Goal: Task Accomplishment & Management: Manage account settings

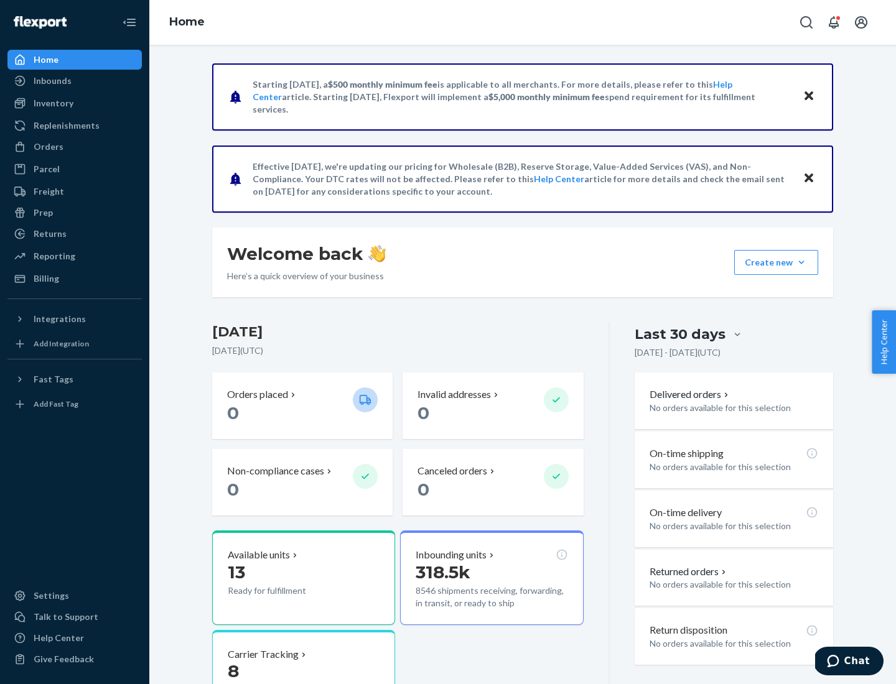
click at [801, 263] on button "Create new Create new inbound Create new order Create new product" at bounding box center [776, 262] width 84 height 25
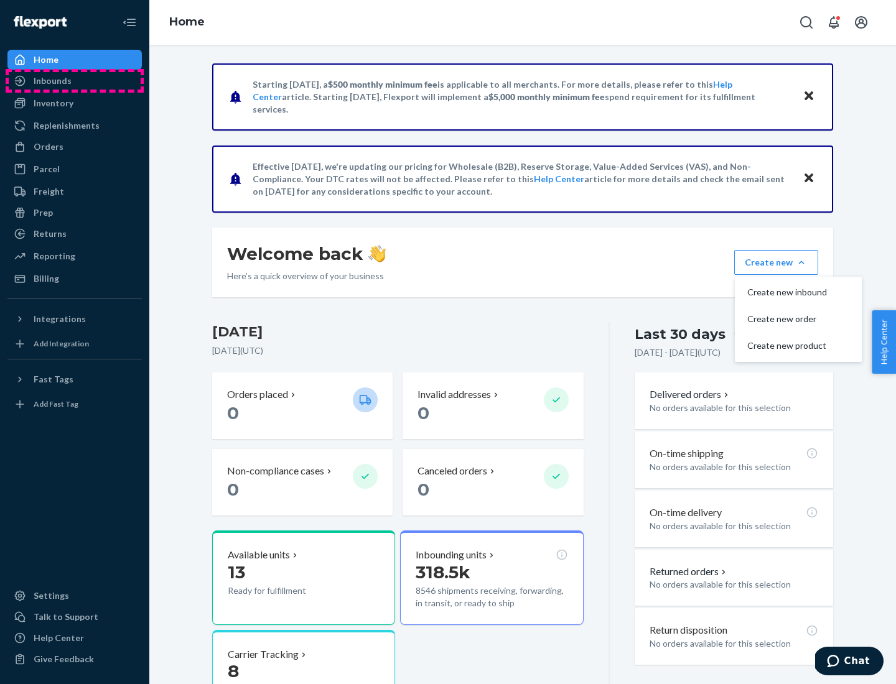
click at [75, 81] on div "Inbounds" at bounding box center [75, 80] width 132 height 17
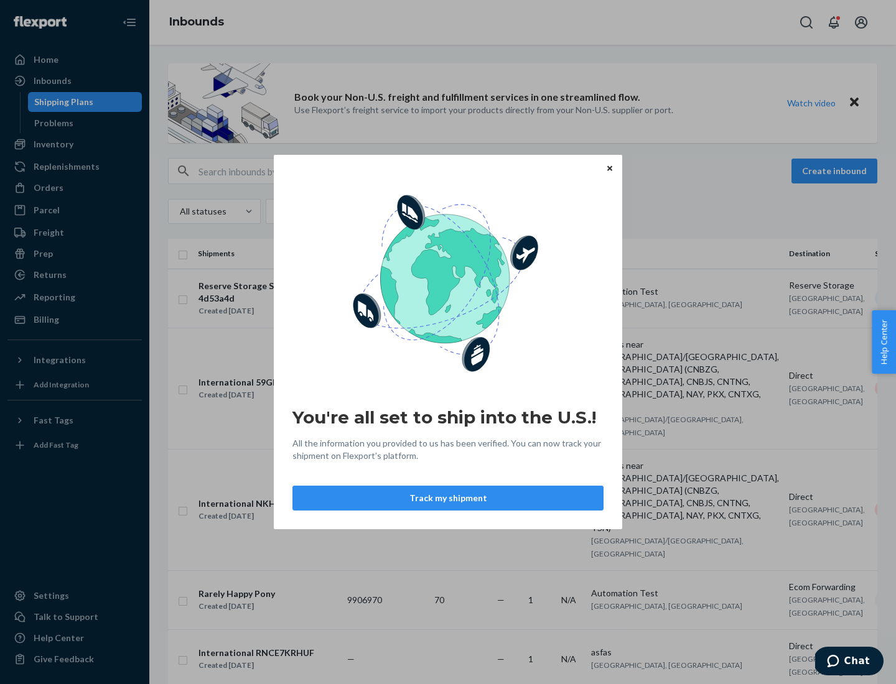
click at [448, 498] on button "Track my shipment" at bounding box center [447, 498] width 311 height 25
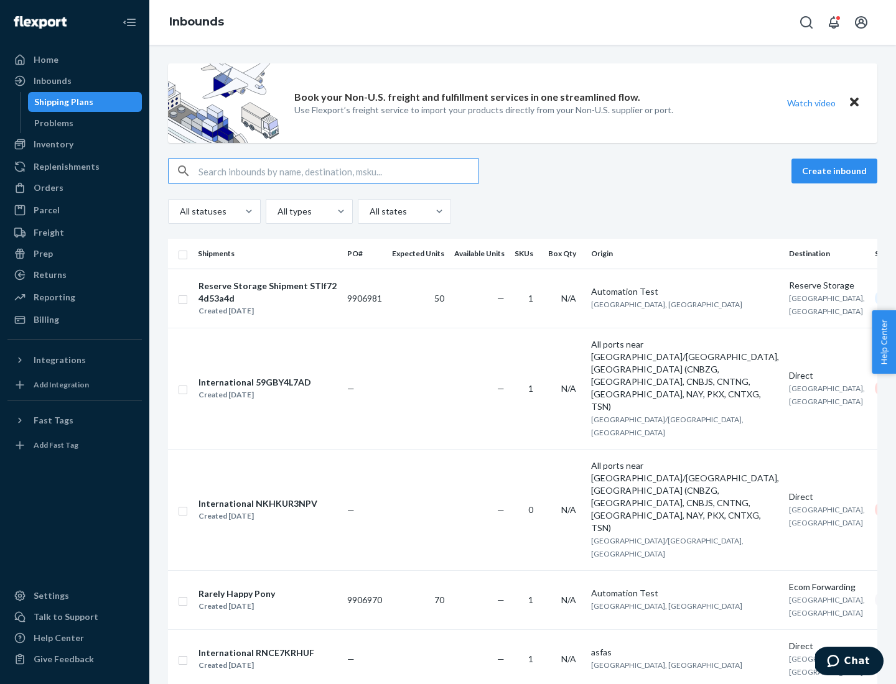
click at [836, 171] on button "Create inbound" at bounding box center [834, 171] width 86 height 25
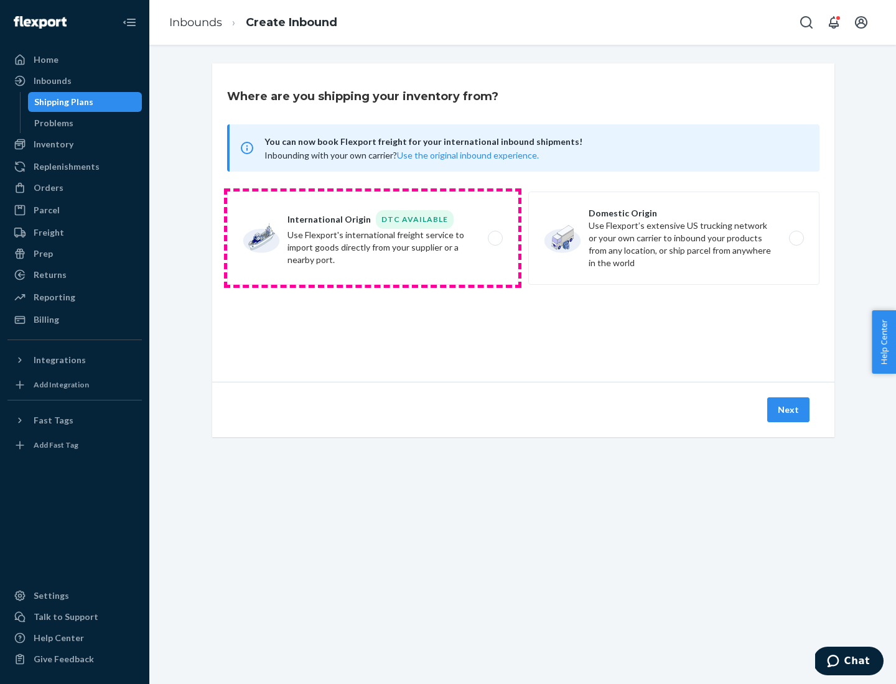
click at [373, 238] on label "International Origin DTC Available Use Flexport's international freight service…" at bounding box center [372, 238] width 291 height 93
click at [495, 238] on input "International Origin DTC Available Use Flexport's international freight service…" at bounding box center [499, 239] width 8 height 8
radio input "true"
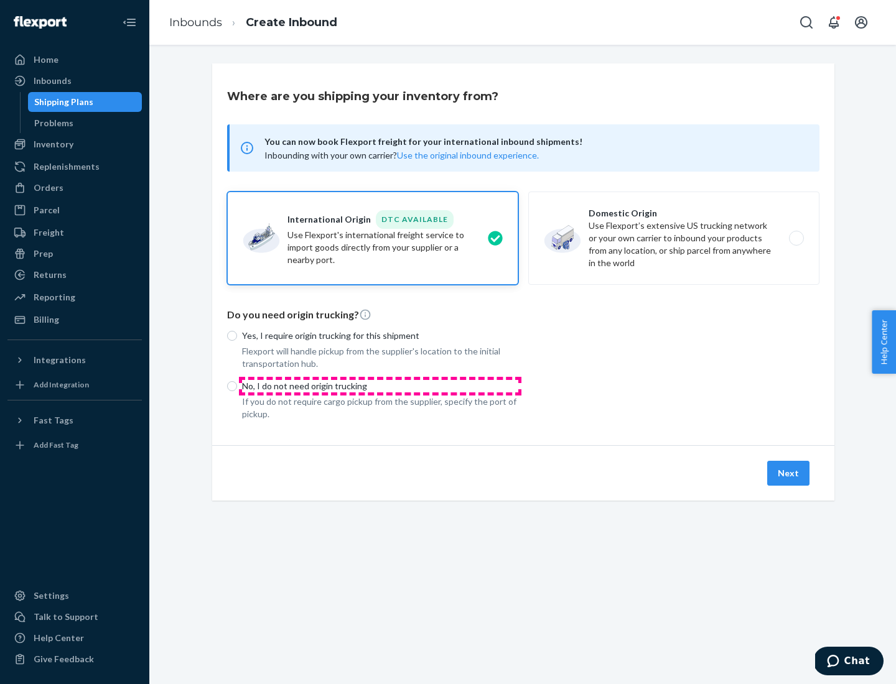
click at [380, 386] on p "No, I do not need origin trucking" at bounding box center [380, 386] width 276 height 12
click at [237, 386] on input "No, I do not need origin trucking" at bounding box center [232, 386] width 10 height 10
radio input "true"
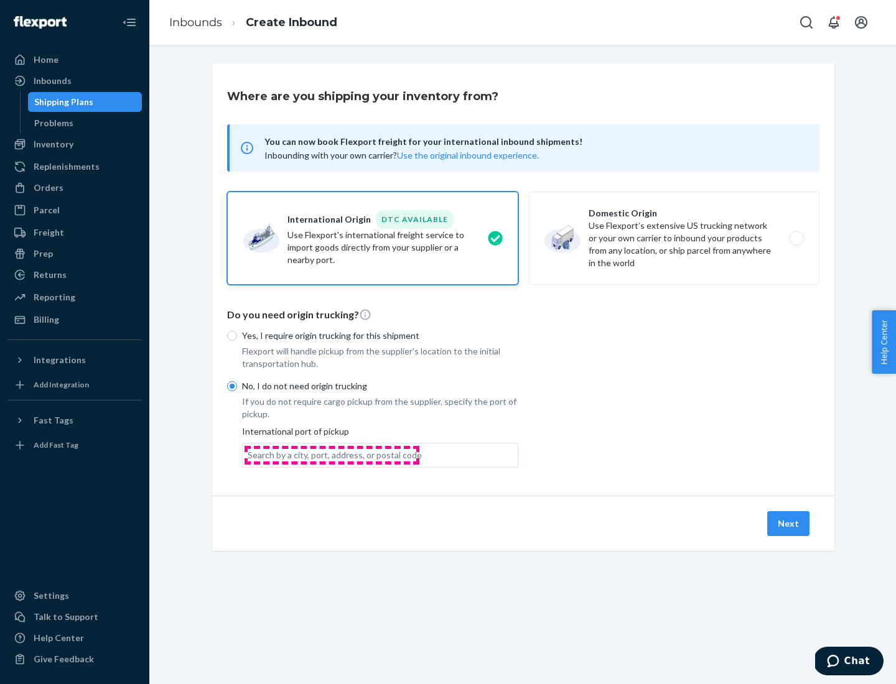
click at [332, 455] on div "Search by a city, port, address, or postal code" at bounding box center [335, 455] width 174 height 12
click at [249, 455] on input "Search by a city, port, address, or postal code" at bounding box center [248, 455] width 1 height 12
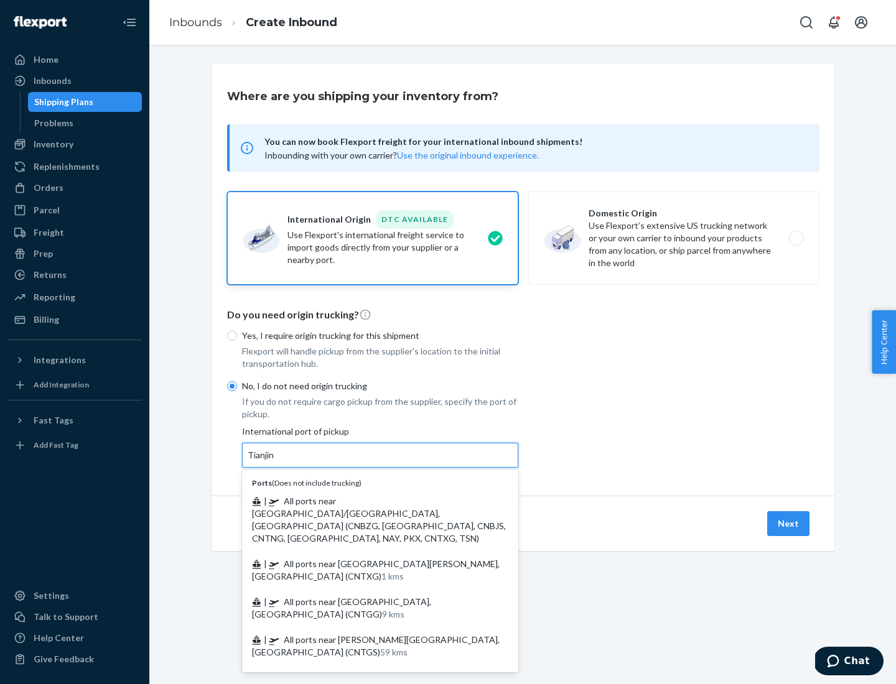
click at [368, 501] on span "| All ports near [GEOGRAPHIC_DATA]/[GEOGRAPHIC_DATA], [GEOGRAPHIC_DATA] (CNBZG,…" at bounding box center [379, 520] width 254 height 48
click at [275, 462] on input "Tianjin" at bounding box center [261, 455] width 27 height 12
type input "All ports near [GEOGRAPHIC_DATA]/[GEOGRAPHIC_DATA], [GEOGRAPHIC_DATA] (CNBZG, […"
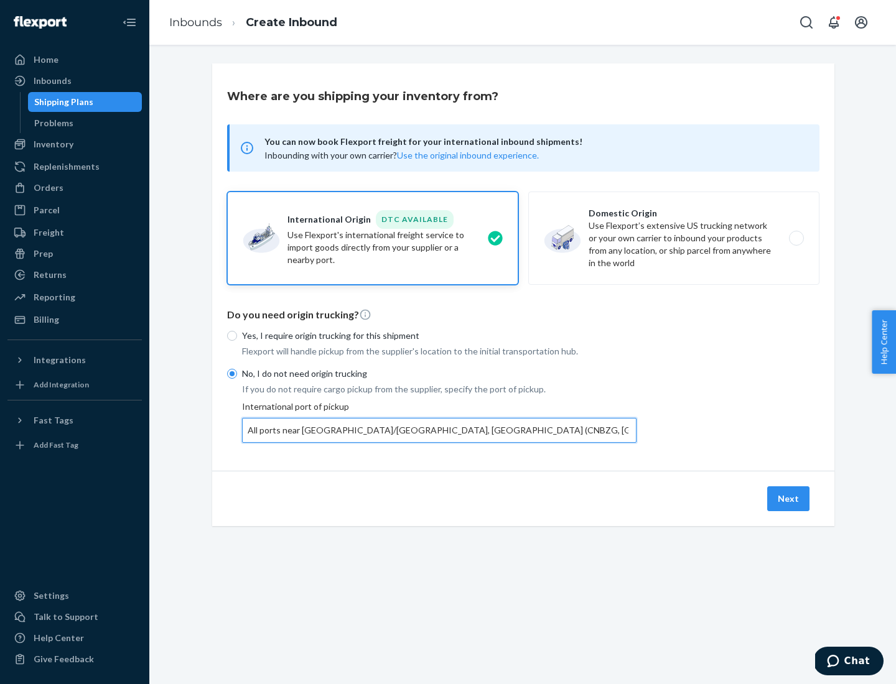
click at [789, 498] on button "Next" at bounding box center [788, 498] width 42 height 25
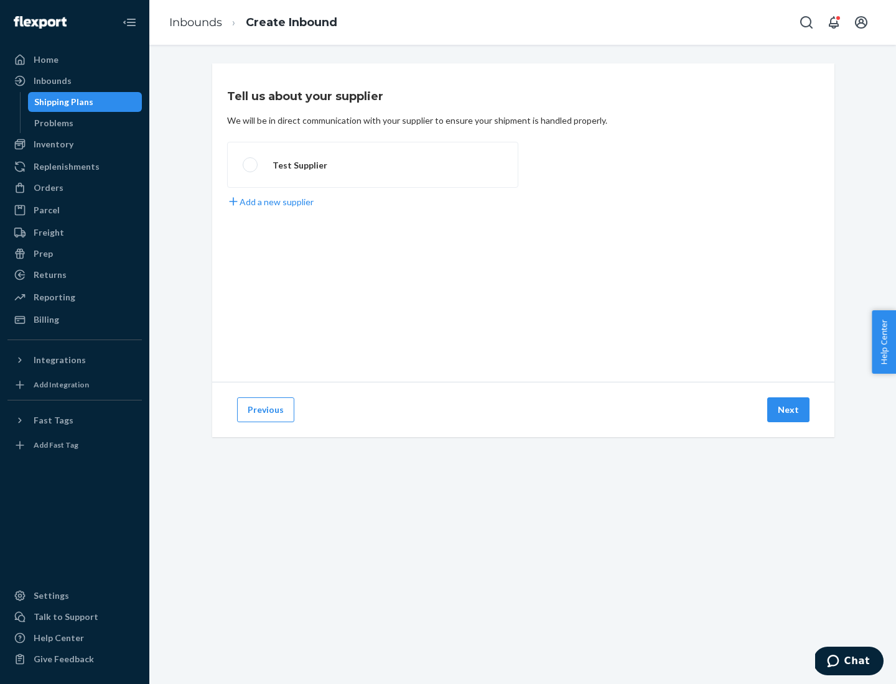
click at [373, 165] on label "Test Supplier" at bounding box center [372, 165] width 291 height 46
click at [251, 165] on input "Test Supplier" at bounding box center [247, 165] width 8 height 8
radio input "true"
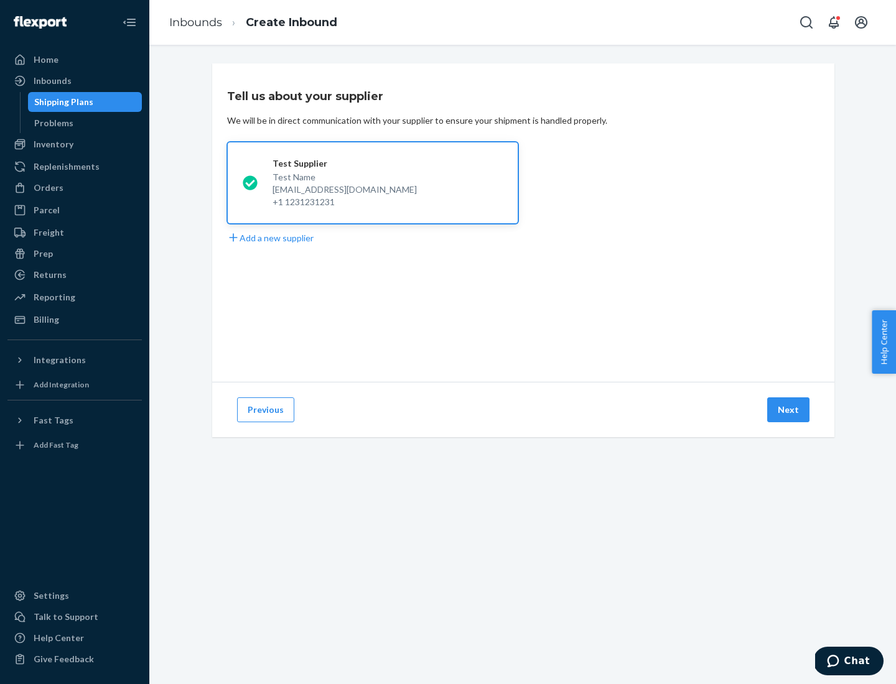
click at [789, 410] on button "Next" at bounding box center [788, 410] width 42 height 25
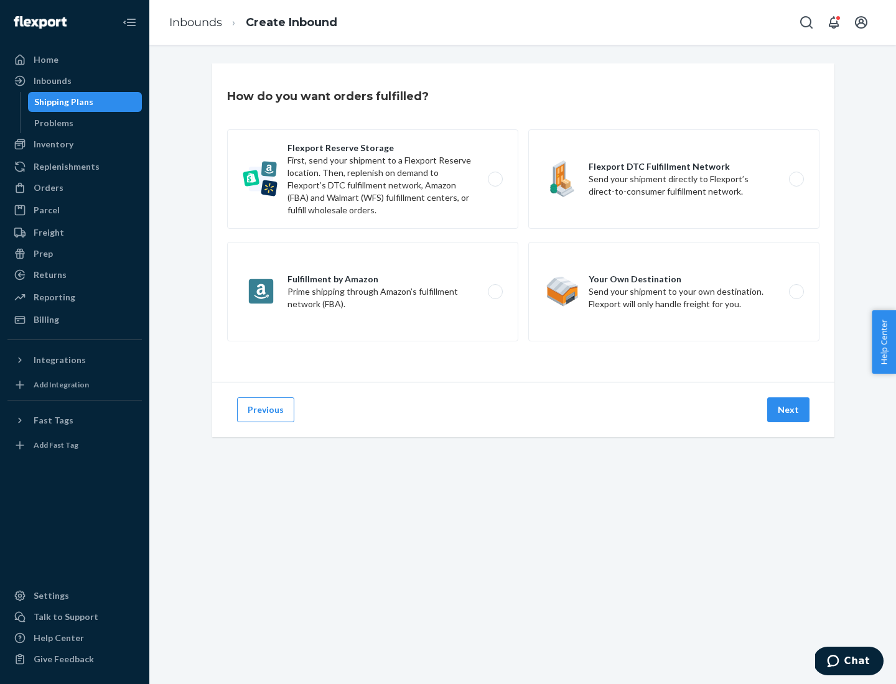
click at [523, 223] on div "Flexport Reserve Storage First, send your shipment to a Flexport Reserve locati…" at bounding box center [523, 236] width 592 height 215
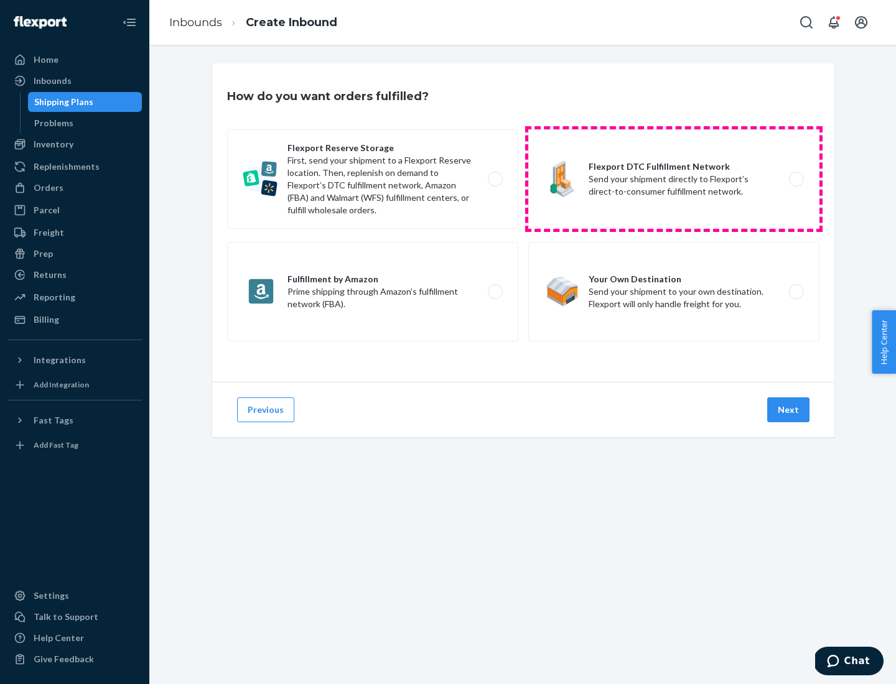
click at [674, 179] on label "Flexport DTC Fulfillment Network Send your shipment directly to Flexport’s dire…" at bounding box center [673, 179] width 291 height 100
click at [796, 179] on input "Flexport DTC Fulfillment Network Send your shipment directly to Flexport’s dire…" at bounding box center [800, 179] width 8 height 8
radio input "true"
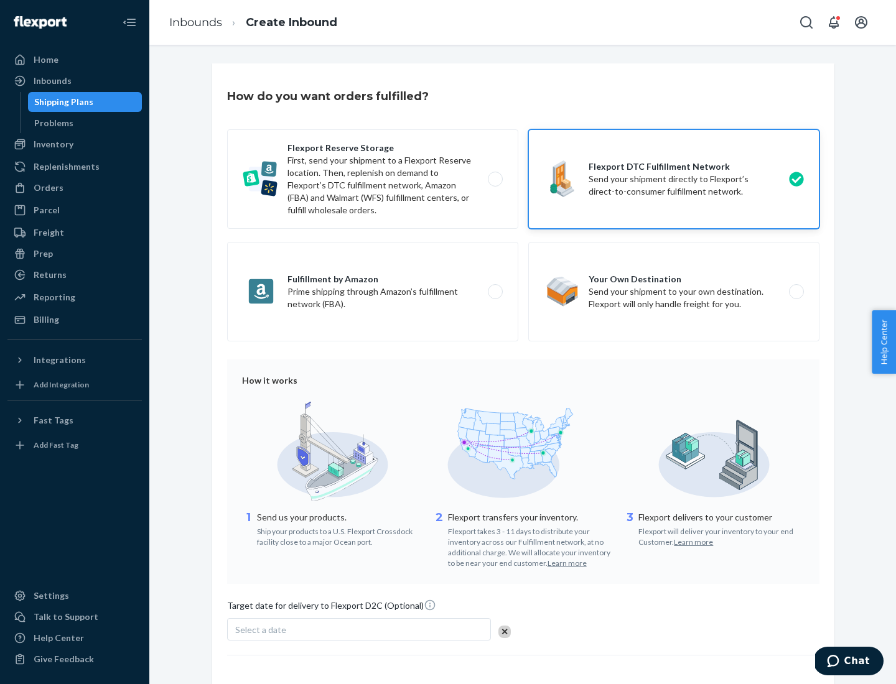
scroll to position [91, 0]
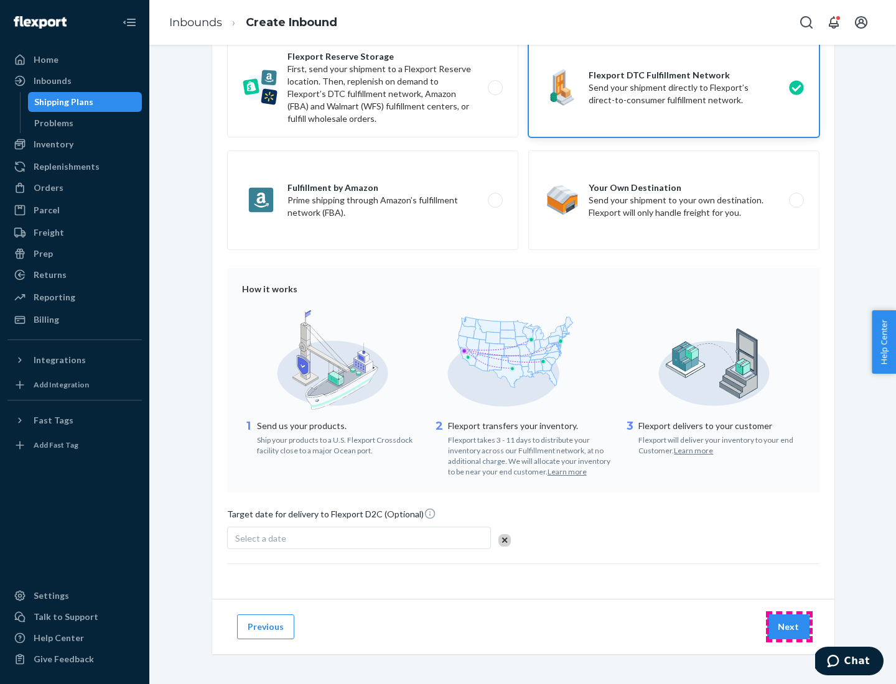
click at [789, 626] on button "Next" at bounding box center [788, 627] width 42 height 25
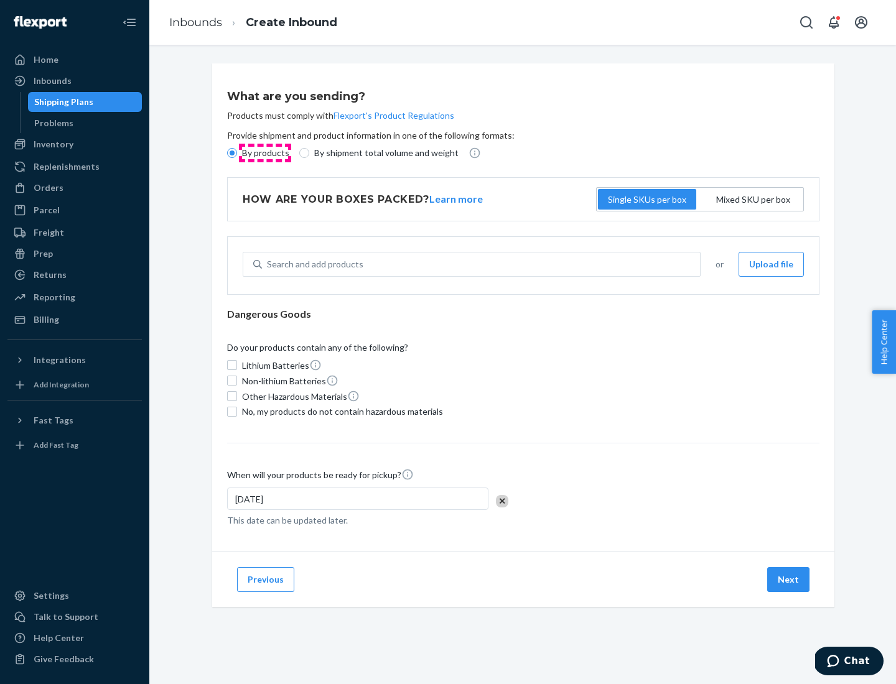
click at [264, 153] on p "By products" at bounding box center [265, 153] width 47 height 12
click at [237, 153] on input "By products" at bounding box center [232, 153] width 10 height 10
click at [313, 264] on div "Search and add products" at bounding box center [315, 264] width 96 height 12
click at [268, 264] on input "Search and add products" at bounding box center [267, 264] width 1 height 12
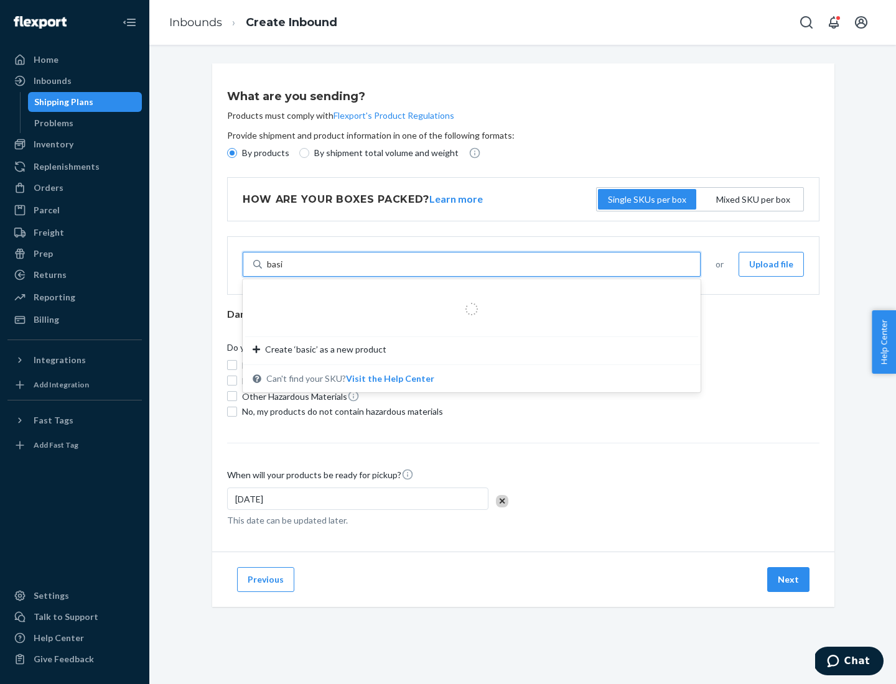
type input "basic"
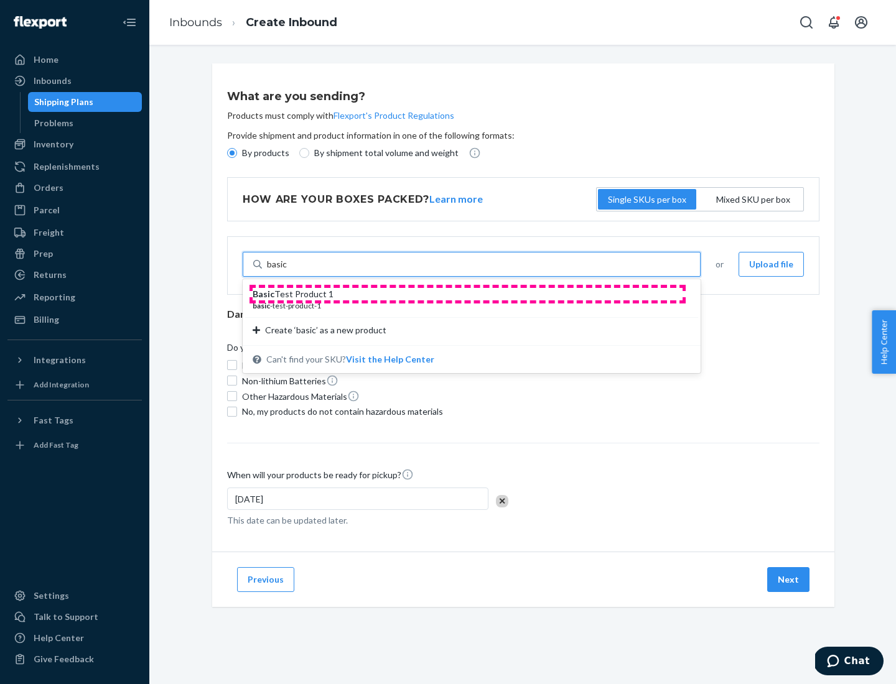
click at [467, 294] on div "Basic Test Product 1" at bounding box center [467, 294] width 428 height 12
click at [287, 271] on input "basic" at bounding box center [277, 264] width 21 height 12
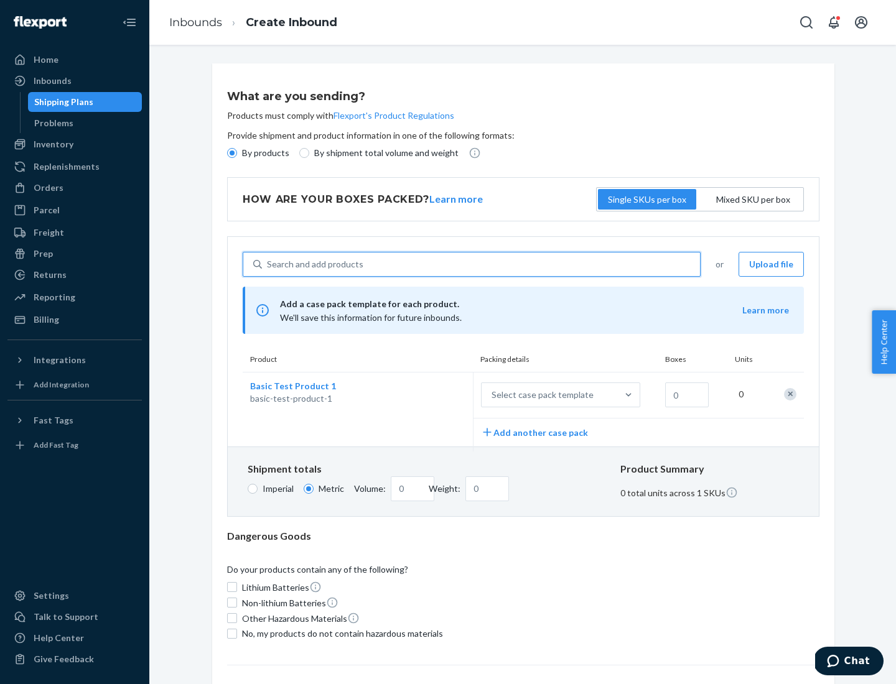
scroll to position [30, 0]
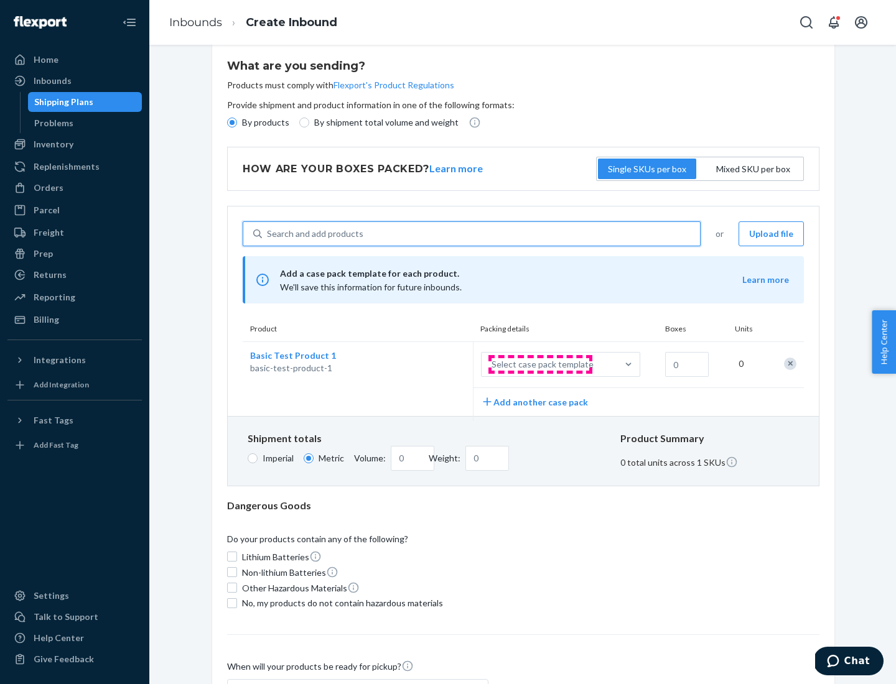
click at [540, 365] on div "Select case pack template" at bounding box center [542, 364] width 102 height 12
click at [430, 365] on input "Select case pack template" at bounding box center [430, 365] width 0 height 0
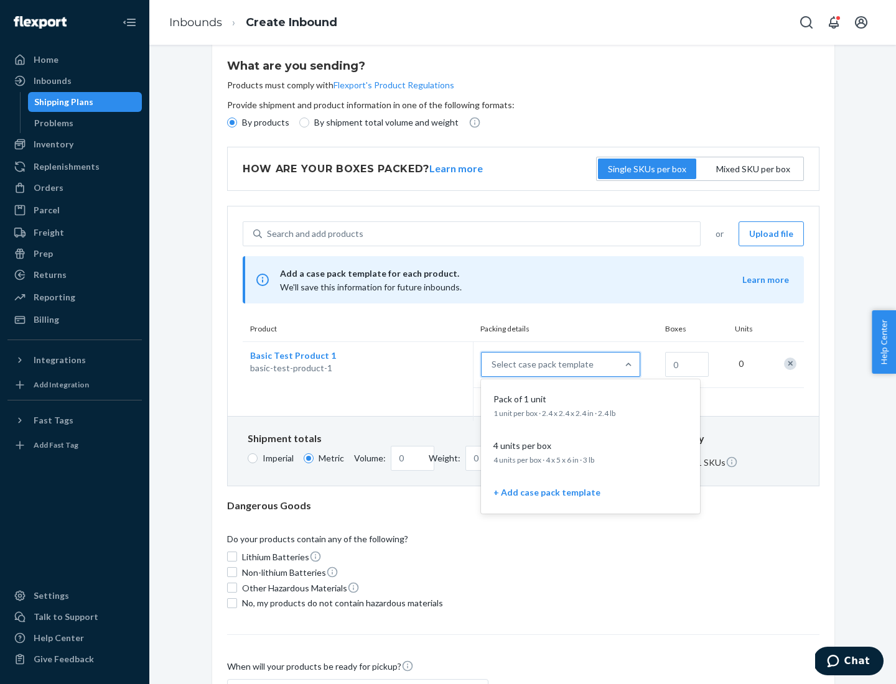
scroll to position [72, 0]
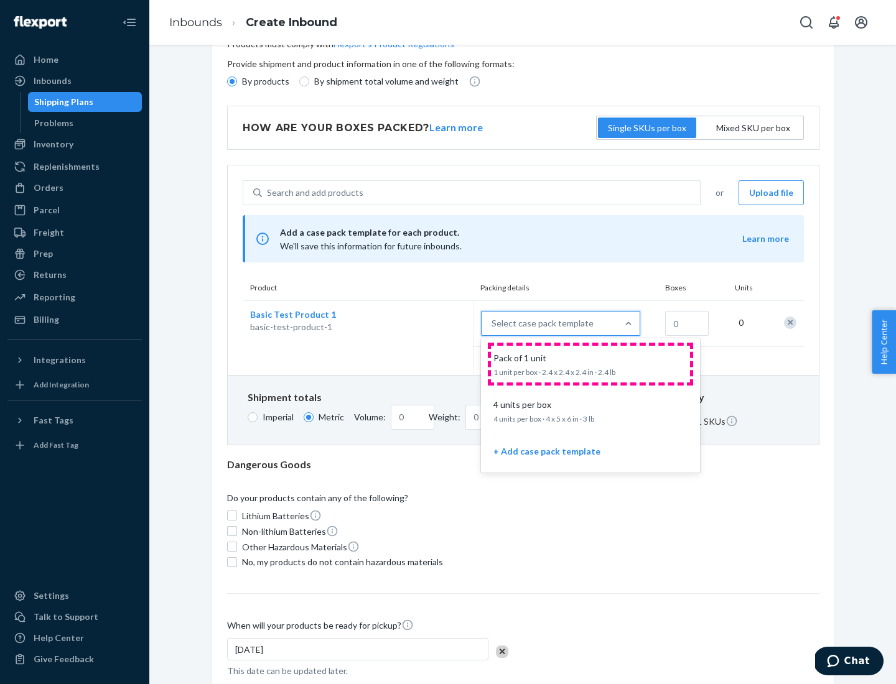
click at [590, 364] on div "Pack of 1 unit" at bounding box center [587, 358] width 199 height 12
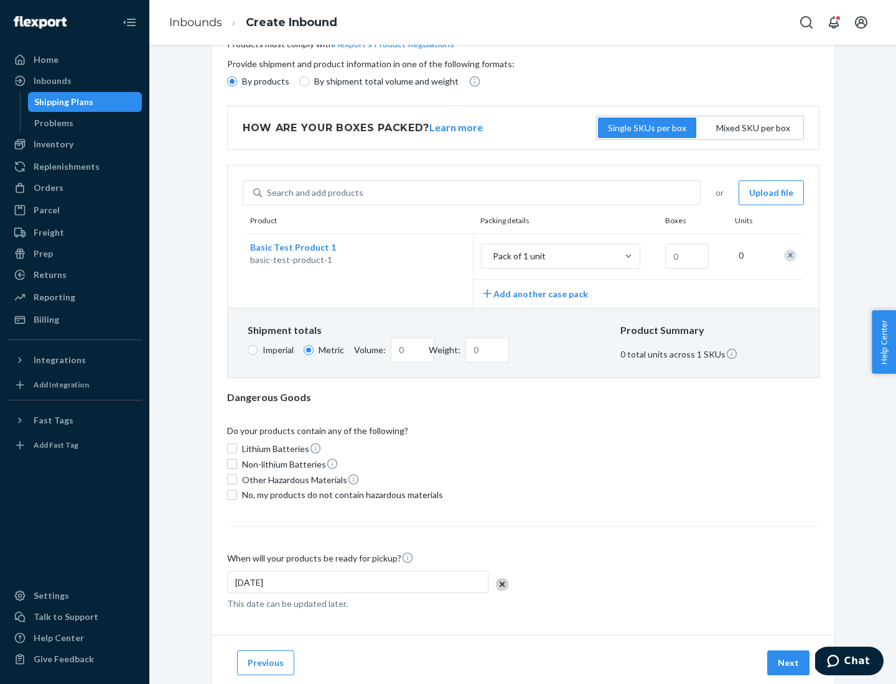
scroll to position [0, 0]
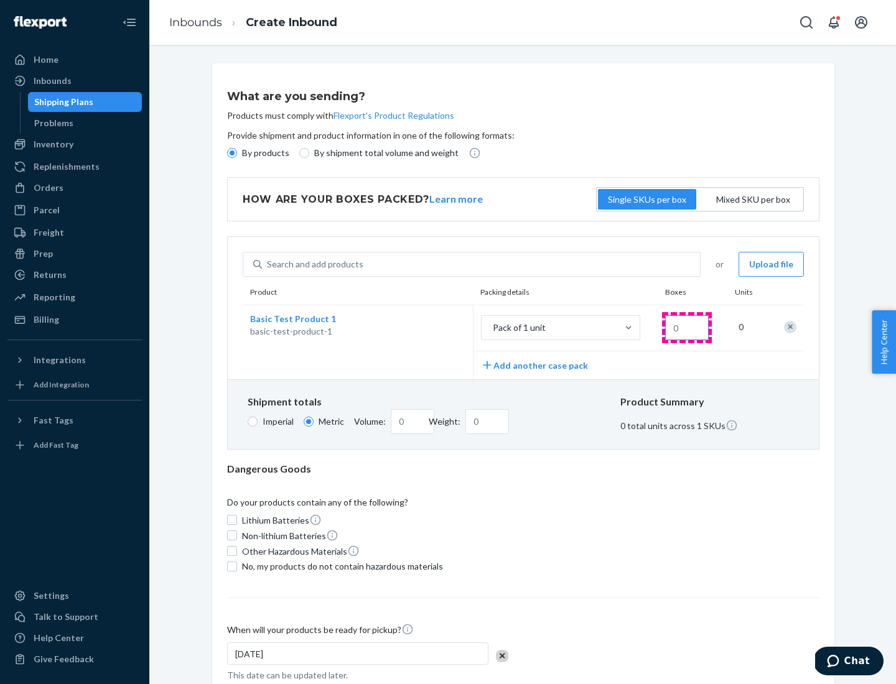
type input "1.09"
type input "1"
type input "10.89"
type input "10"
type input "0.02"
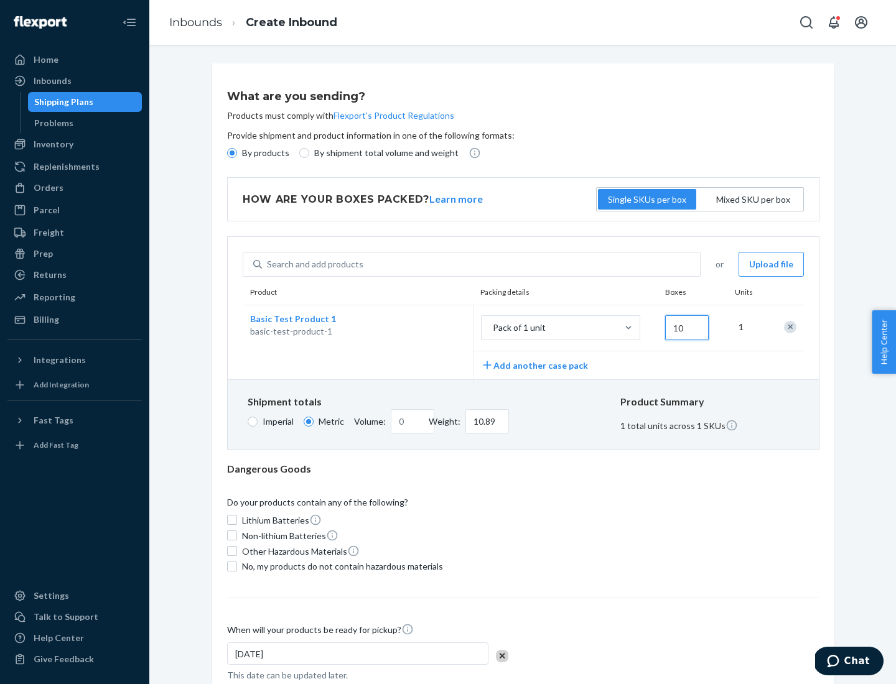
type input "108.86"
type input "100"
type input "0.23"
type input "1088.62"
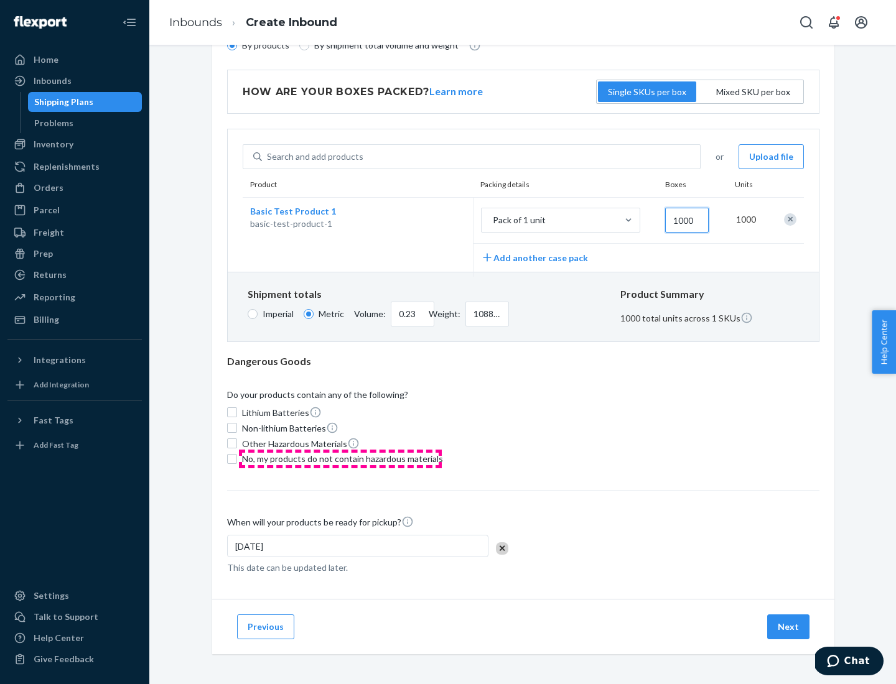
type input "1000"
click at [340, 458] on span "No, my products do not contain hazardous materials" at bounding box center [342, 459] width 201 height 12
click at [237, 458] on input "No, my products do not contain hazardous materials" at bounding box center [232, 459] width 10 height 10
checkbox input "true"
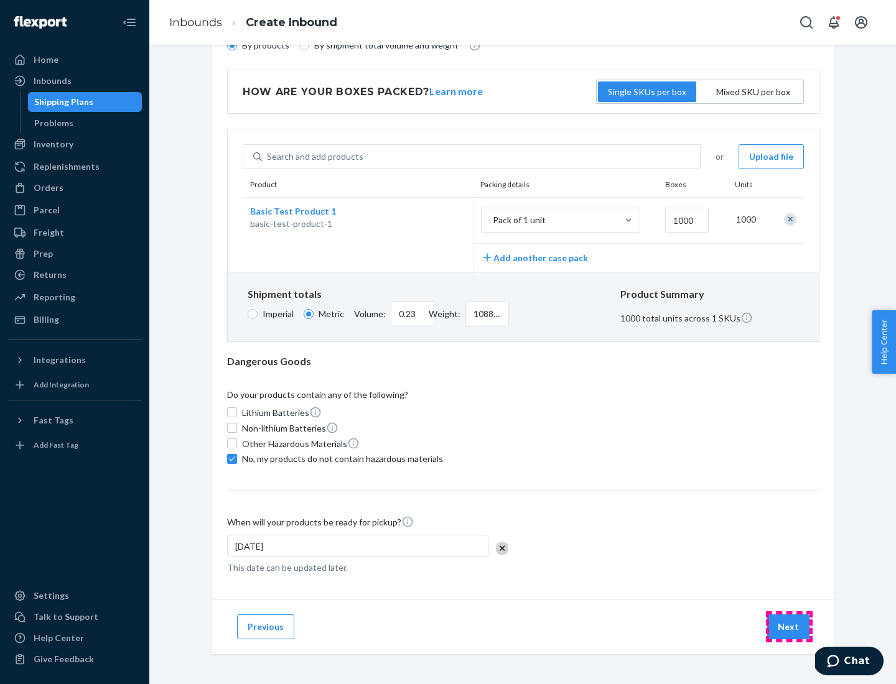
click at [789, 626] on button "Next" at bounding box center [788, 627] width 42 height 25
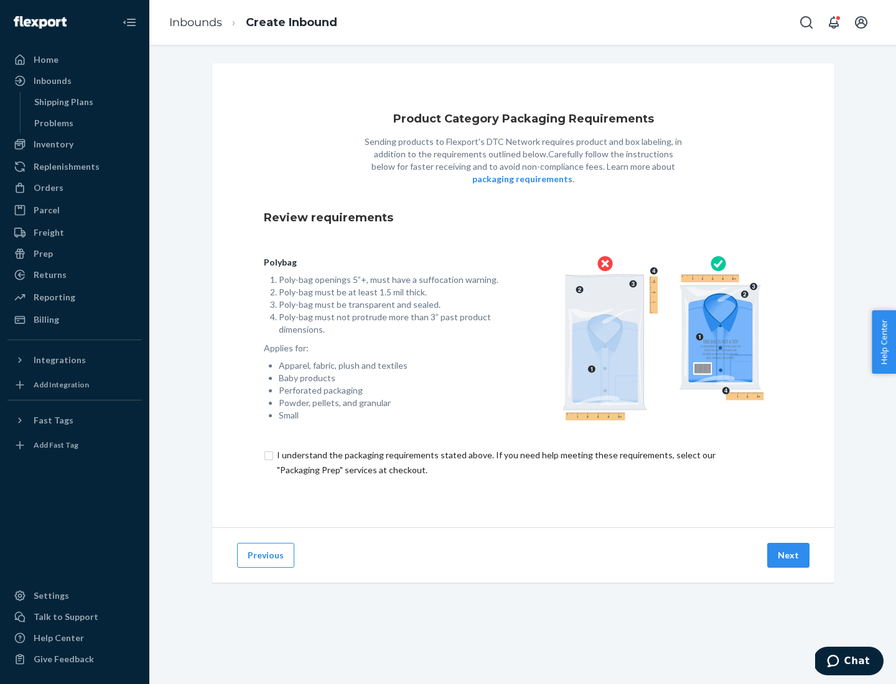
click at [523, 462] on input "checkbox" at bounding box center [523, 463] width 519 height 30
checkbox input "true"
click at [789, 555] on button "Next" at bounding box center [788, 555] width 42 height 25
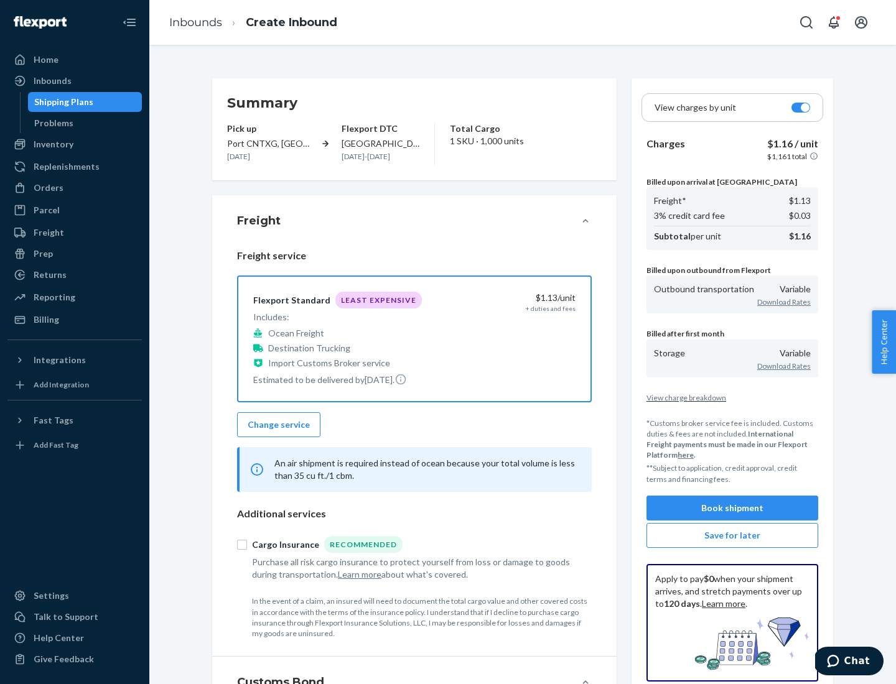
scroll to position [144, 0]
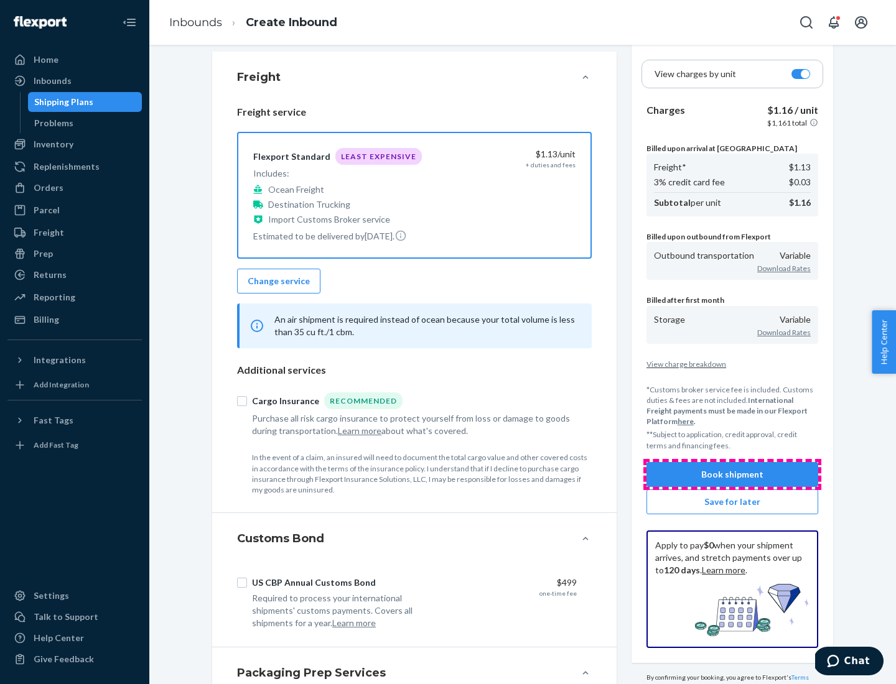
click at [732, 474] on button "Book shipment" at bounding box center [732, 474] width 172 height 25
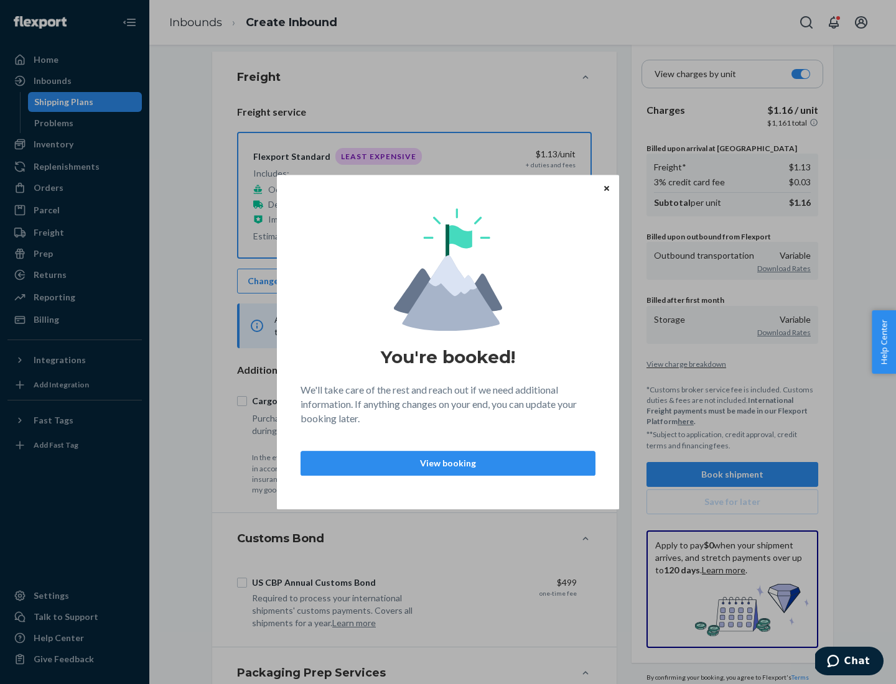
click at [448, 463] on p "View booking" at bounding box center [448, 463] width 274 height 12
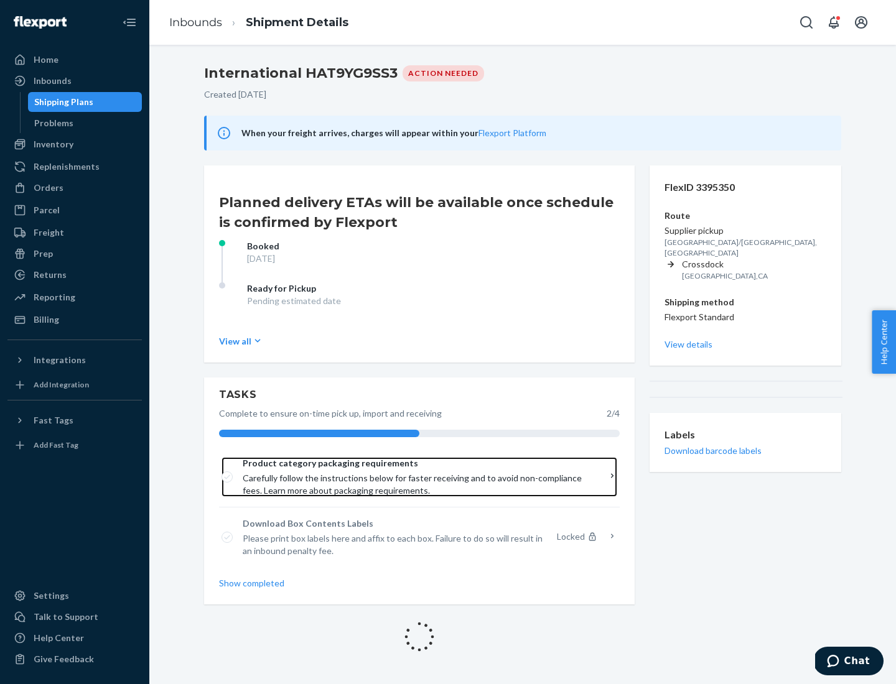
click at [415, 463] on span "Product category packaging requirements" at bounding box center [415, 463] width 345 height 12
